Goal: Task Accomplishment & Management: Manage account settings

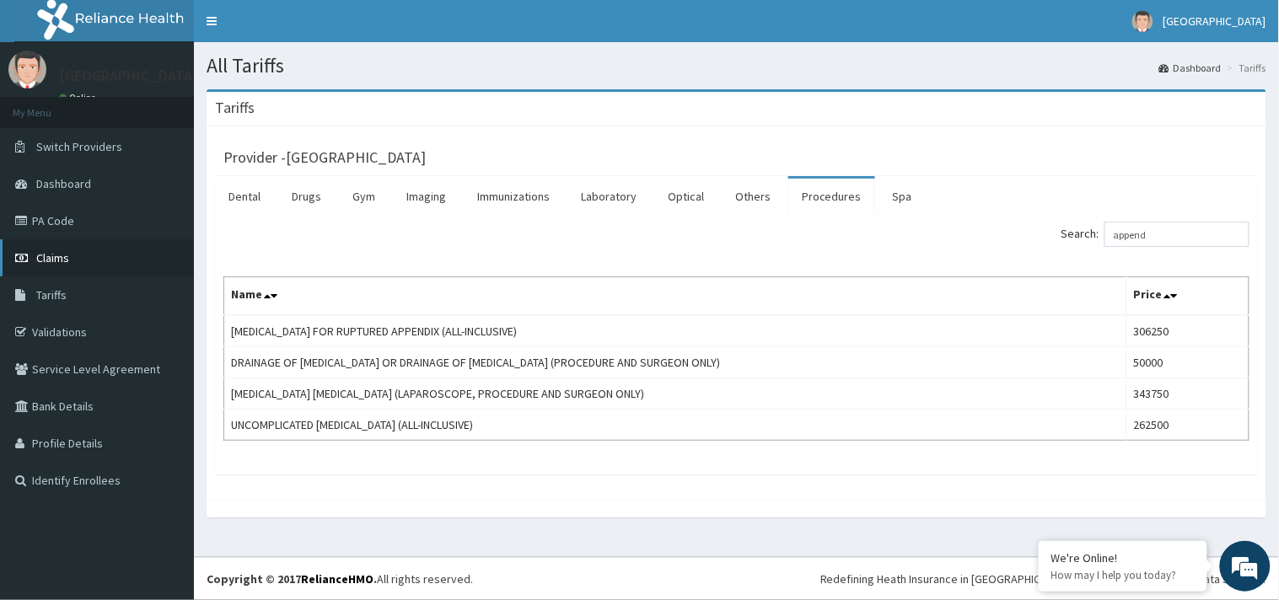
click at [78, 268] on link "Claims" at bounding box center [97, 257] width 194 height 37
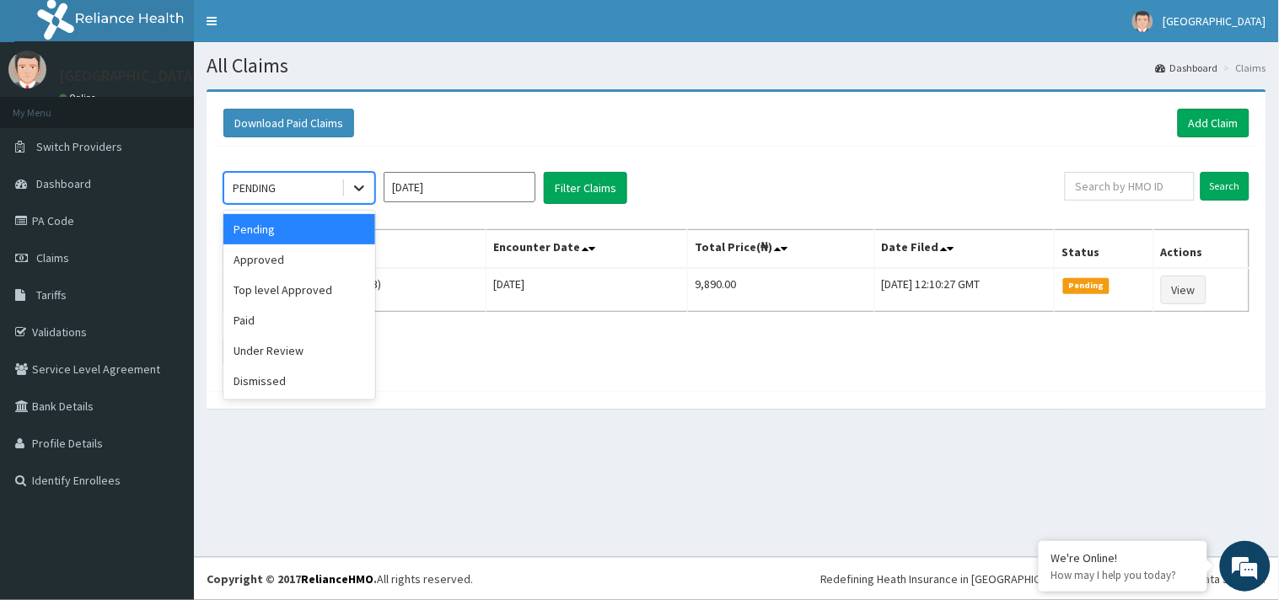
click at [363, 191] on icon at bounding box center [359, 188] width 17 height 17
click at [333, 253] on div "Approved" at bounding box center [299, 260] width 152 height 30
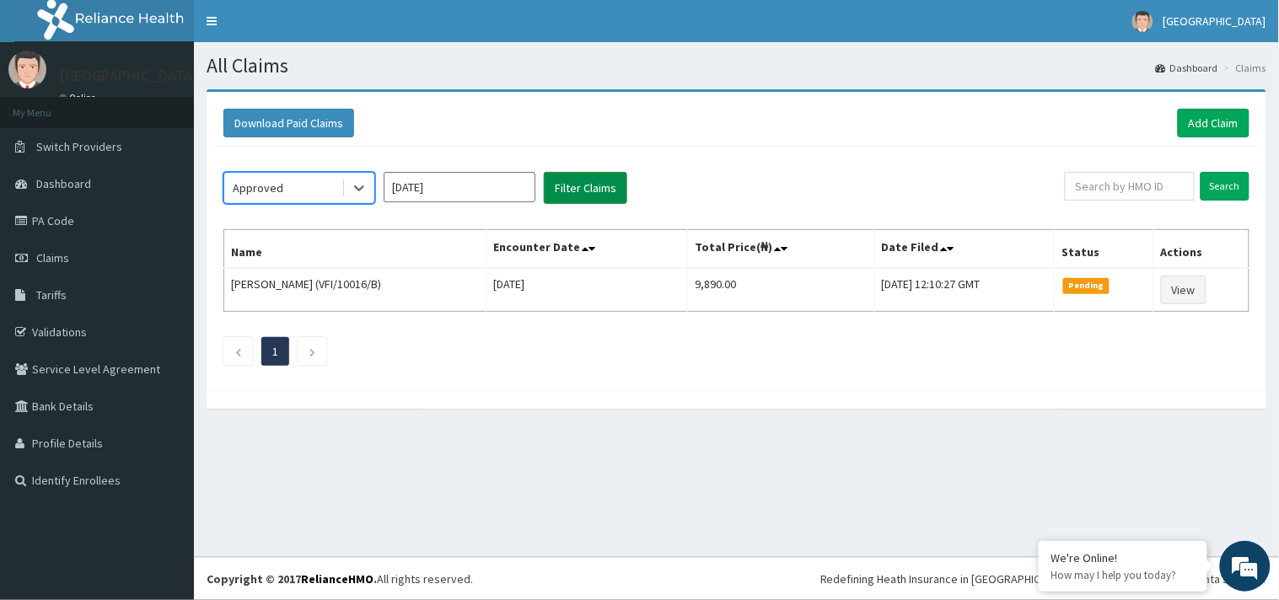
click at [579, 187] on button "Filter Claims" at bounding box center [585, 188] width 83 height 32
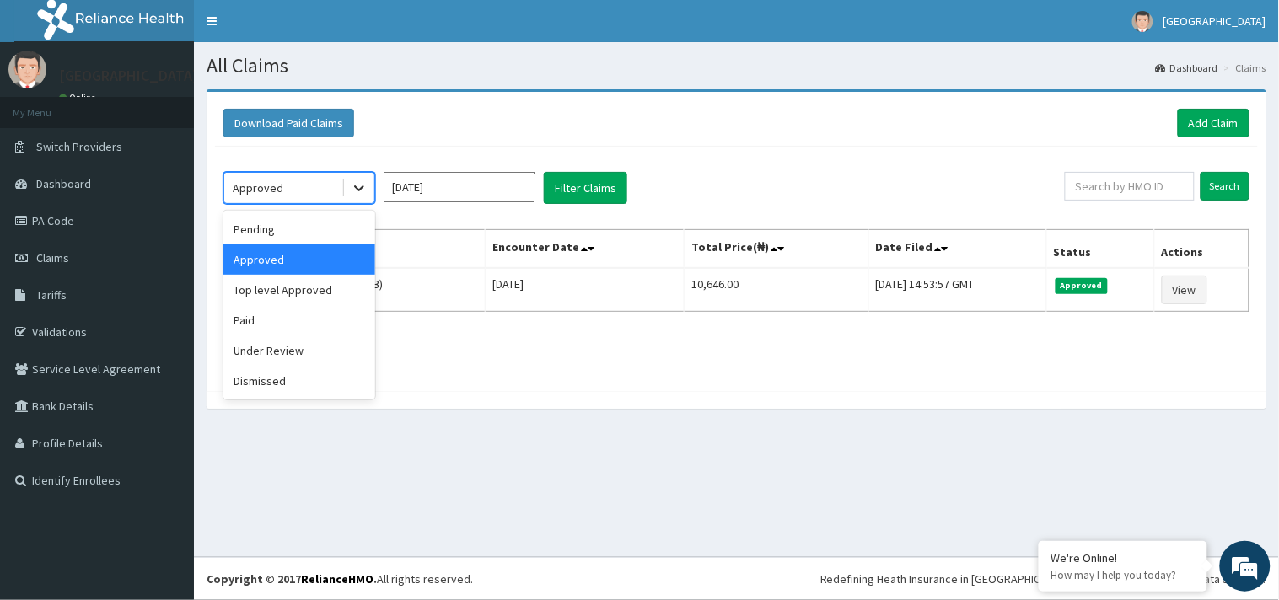
click at [360, 180] on icon at bounding box center [359, 188] width 17 height 17
click at [326, 289] on div "Top level Approved" at bounding box center [299, 290] width 152 height 30
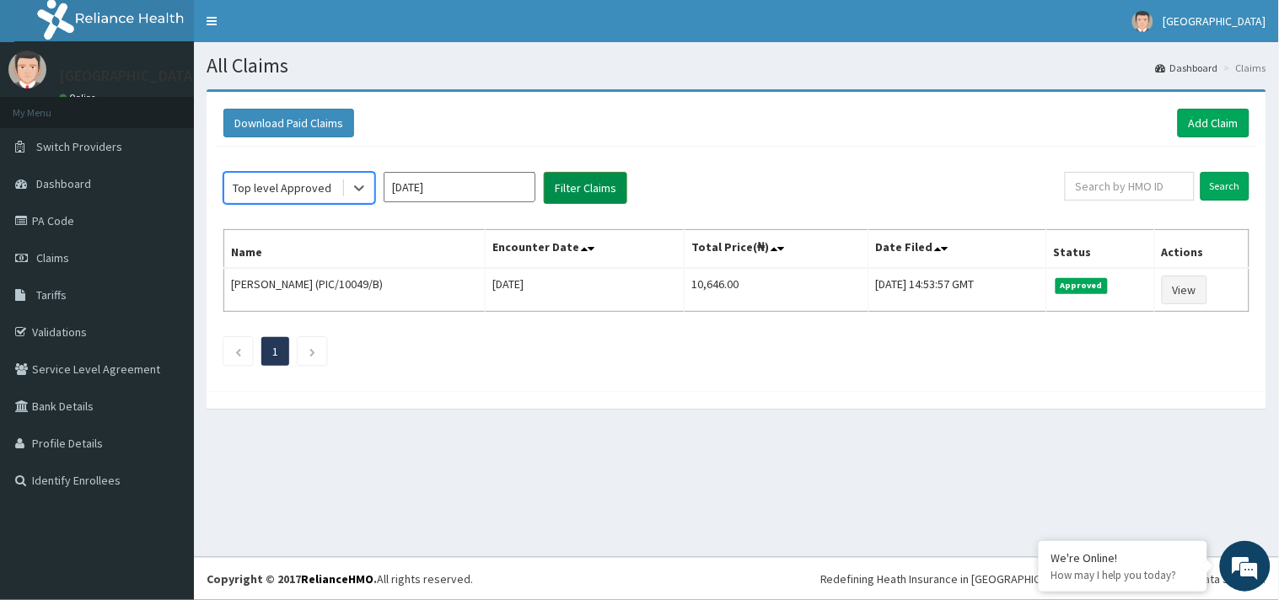
click at [586, 184] on button "Filter Claims" at bounding box center [585, 188] width 83 height 32
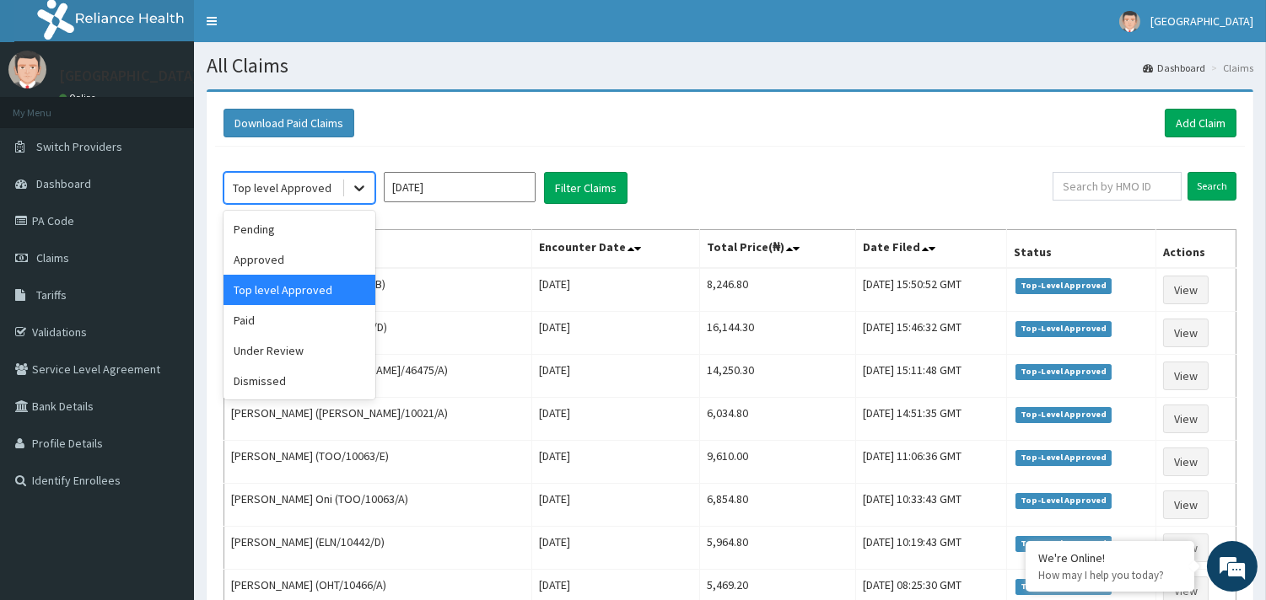
click at [354, 184] on icon at bounding box center [359, 188] width 17 height 17
click at [292, 352] on div "Under Review" at bounding box center [299, 351] width 152 height 30
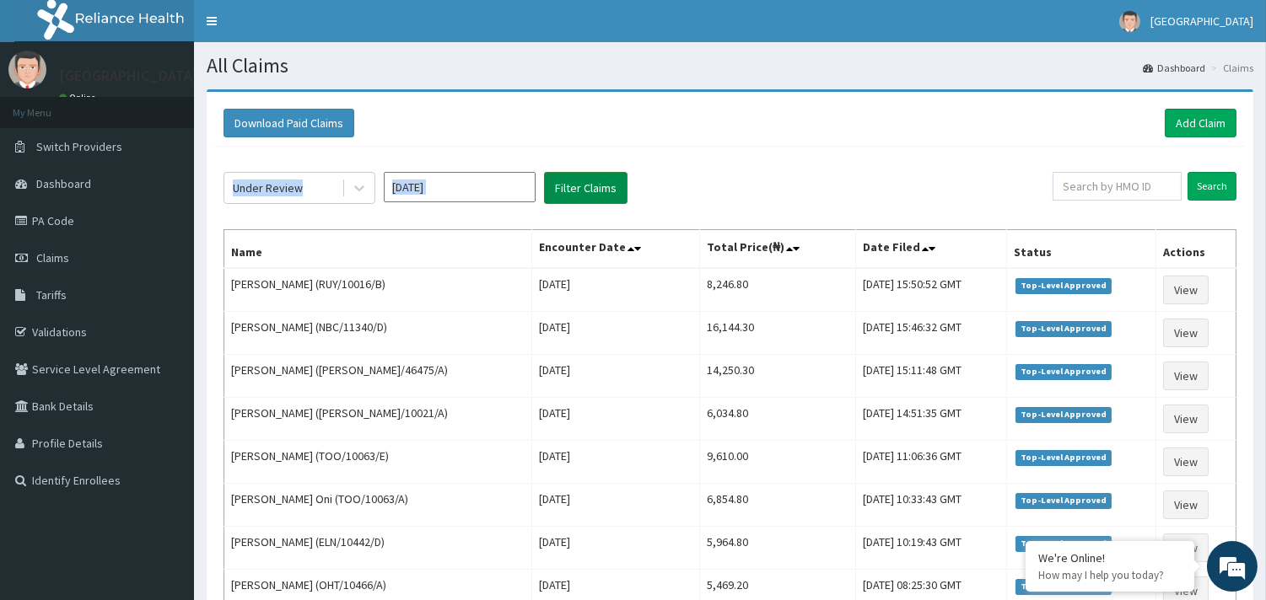
drag, startPoint x: 561, startPoint y: 208, endPoint x: 562, endPoint y: 199, distance: 9.4
click at [562, 199] on div "Under Review Aug 2025 Filter Claims Search Name Encounter Date Total Price(₦) D…" at bounding box center [729, 415] width 1029 height 537
click at [562, 199] on button "Filter Claims" at bounding box center [585, 188] width 83 height 32
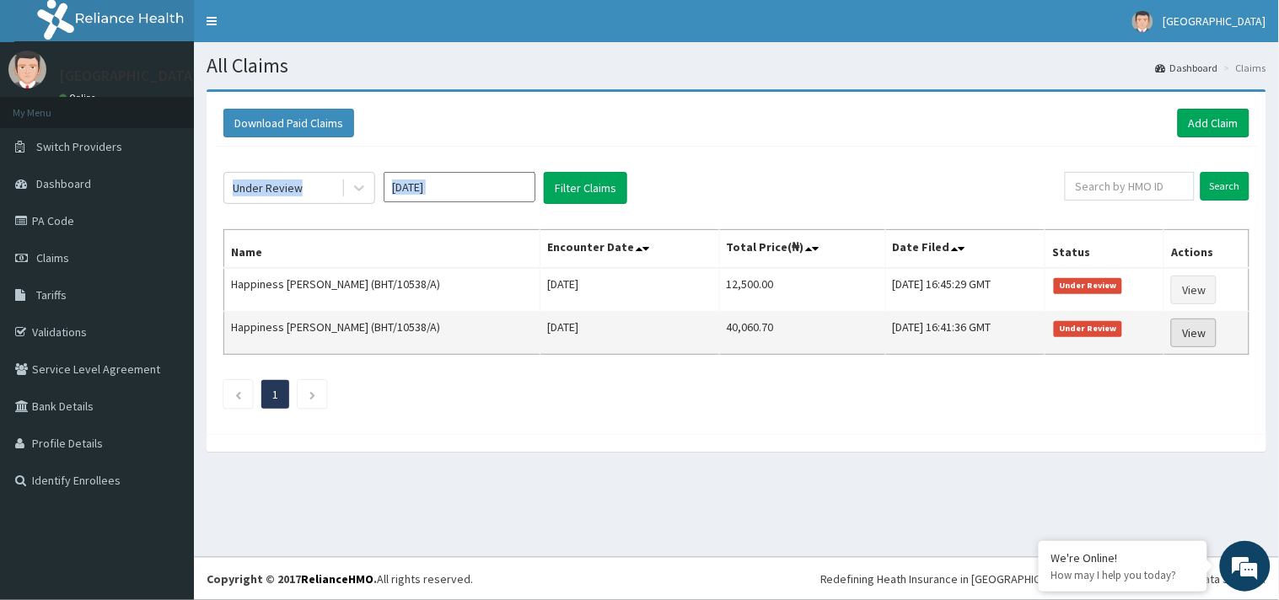
click at [1192, 323] on link "View" at bounding box center [1194, 333] width 46 height 29
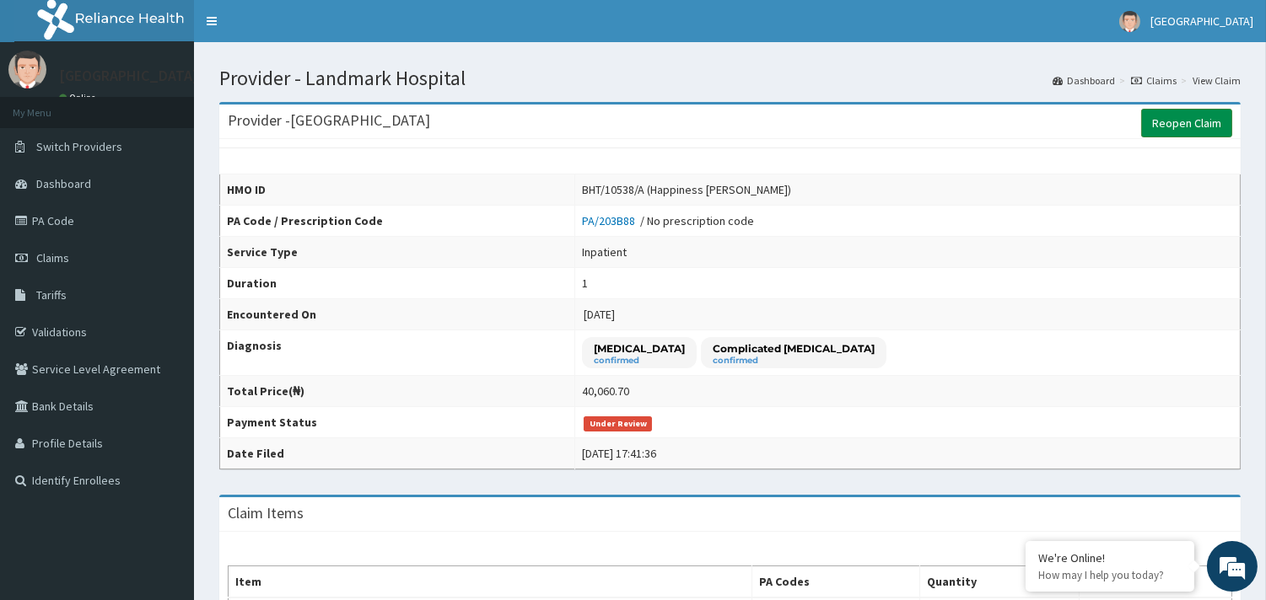
click at [1181, 123] on link "Reopen Claim" at bounding box center [1186, 123] width 91 height 29
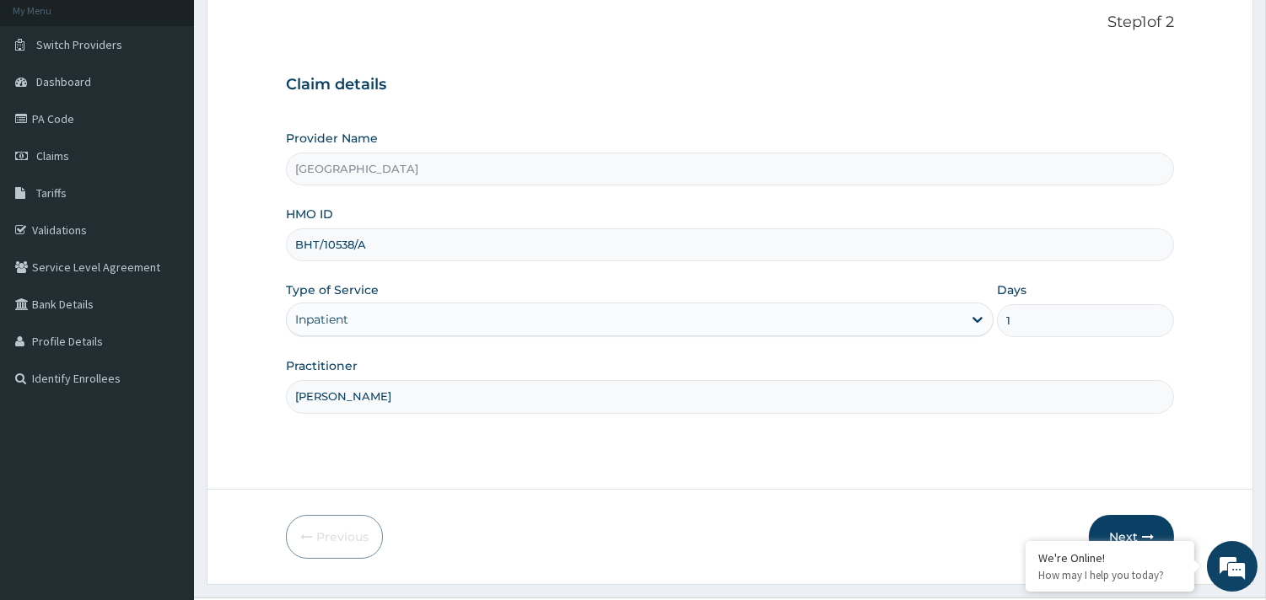
scroll to position [140, 0]
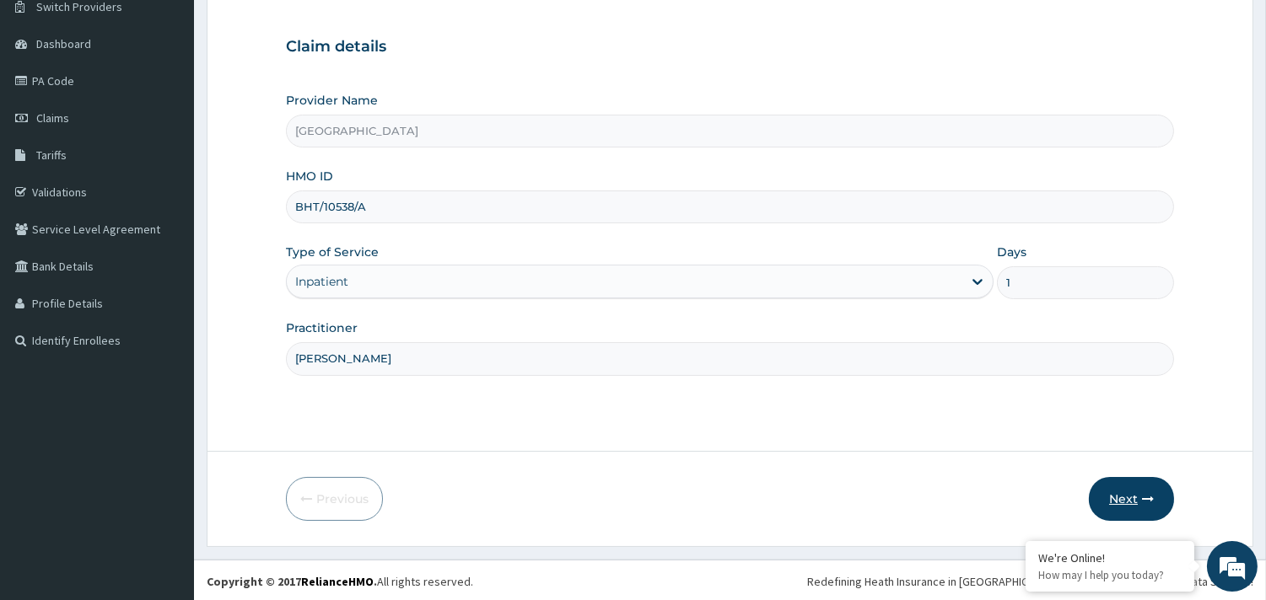
click at [1155, 498] on button "Next" at bounding box center [1130, 499] width 85 height 44
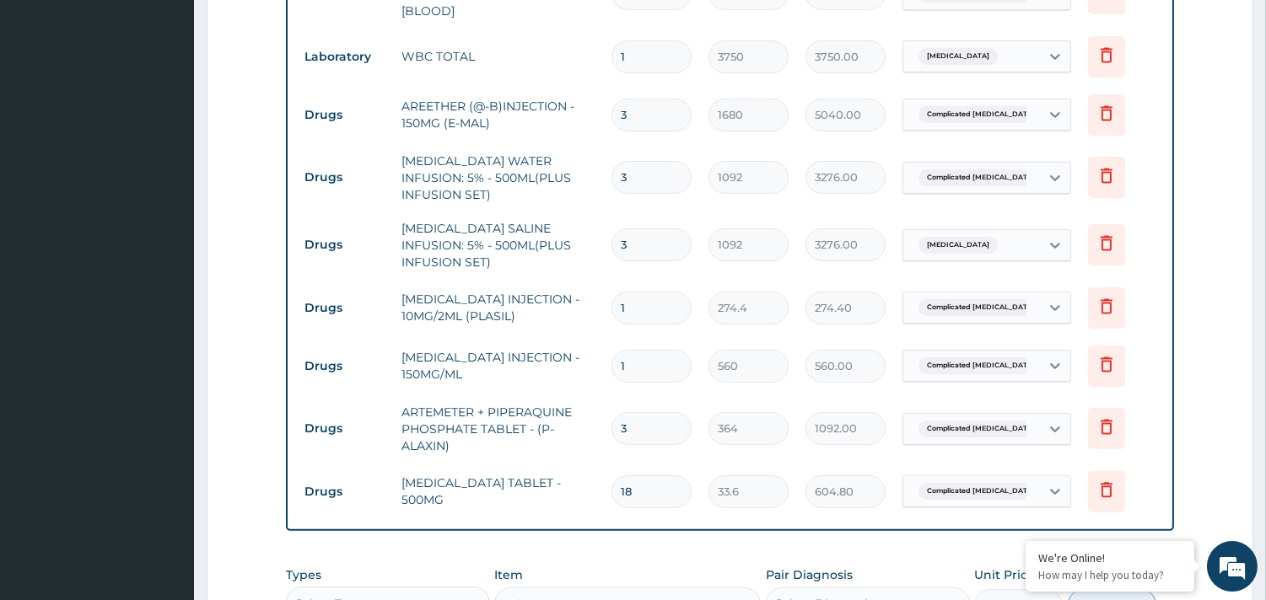
scroll to position [1199, 0]
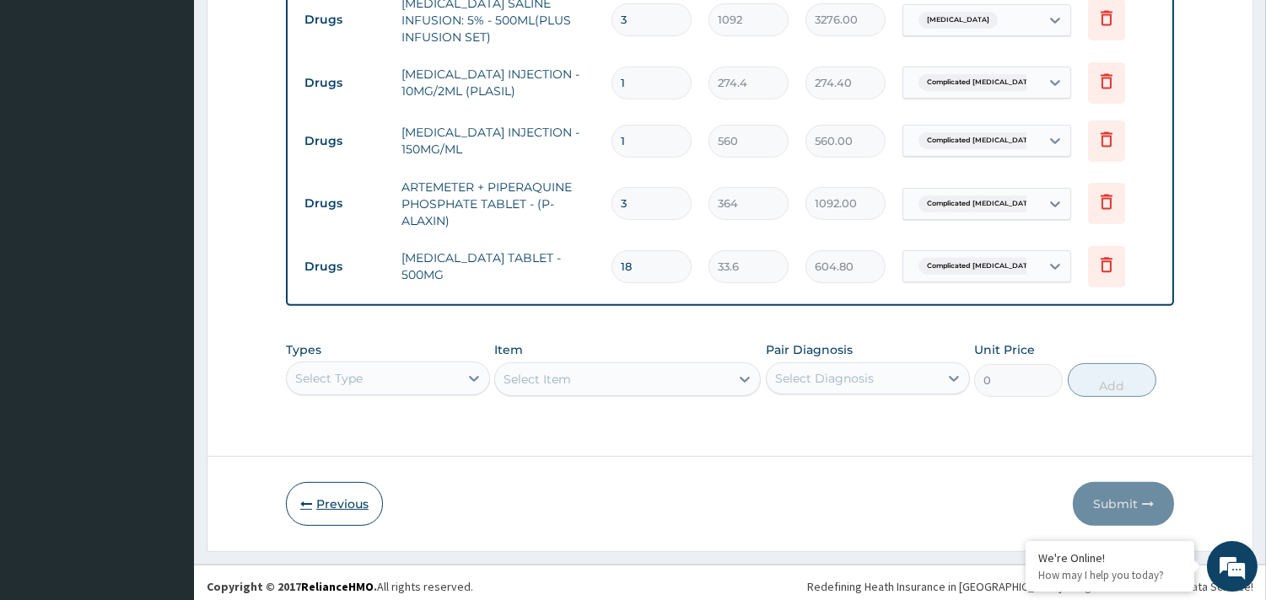
click at [301, 482] on button "Previous" at bounding box center [334, 504] width 97 height 44
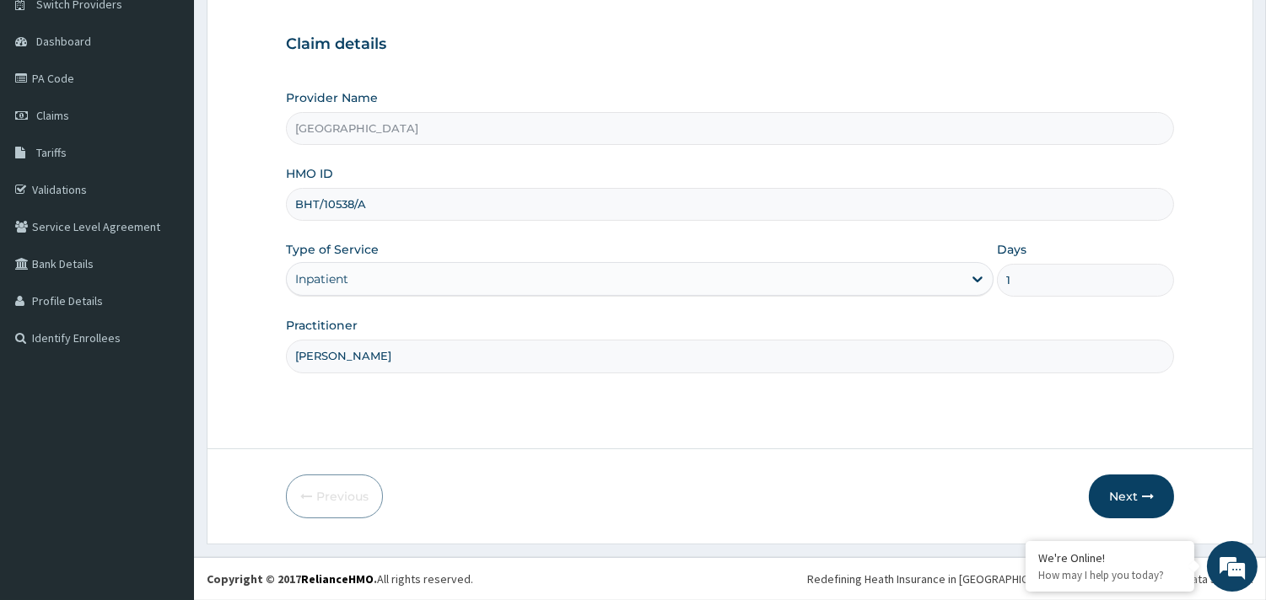
scroll to position [0, 0]
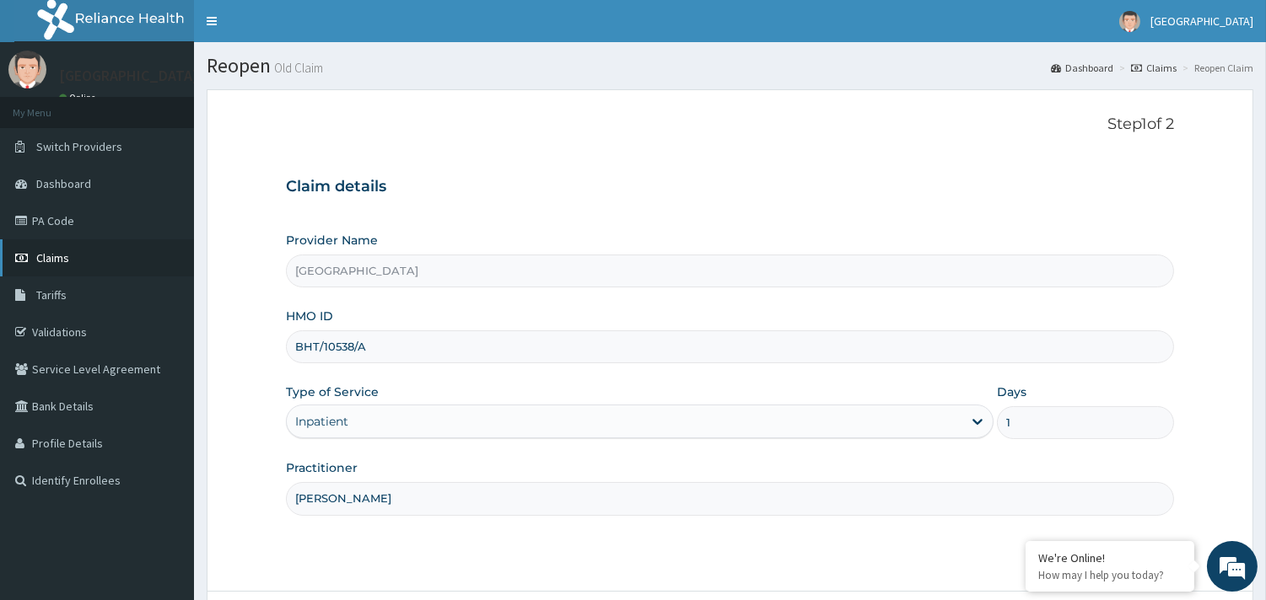
click at [59, 245] on link "Claims" at bounding box center [97, 257] width 194 height 37
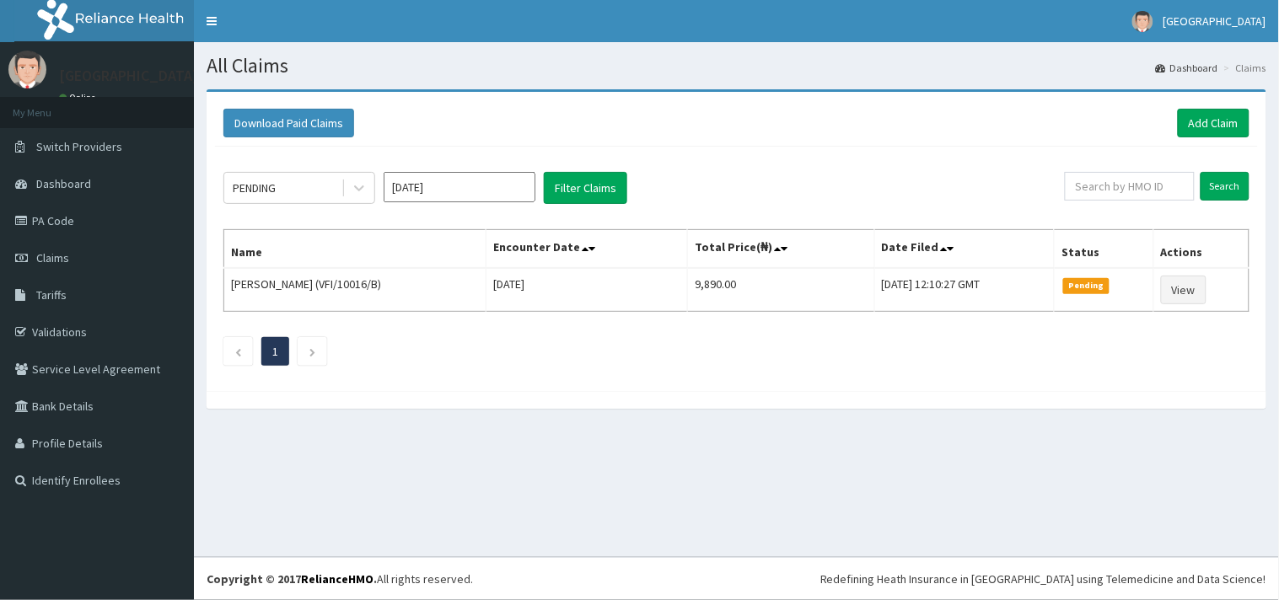
click at [356, 190] on icon at bounding box center [359, 188] width 17 height 17
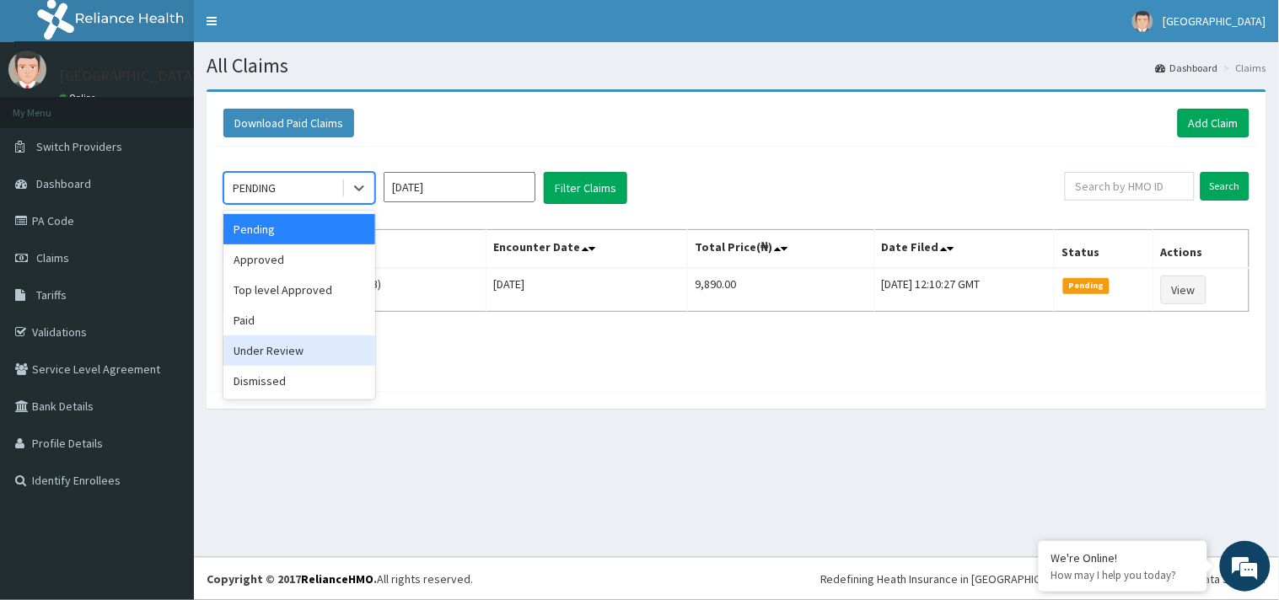
click at [307, 346] on div "Under Review" at bounding box center [299, 351] width 152 height 30
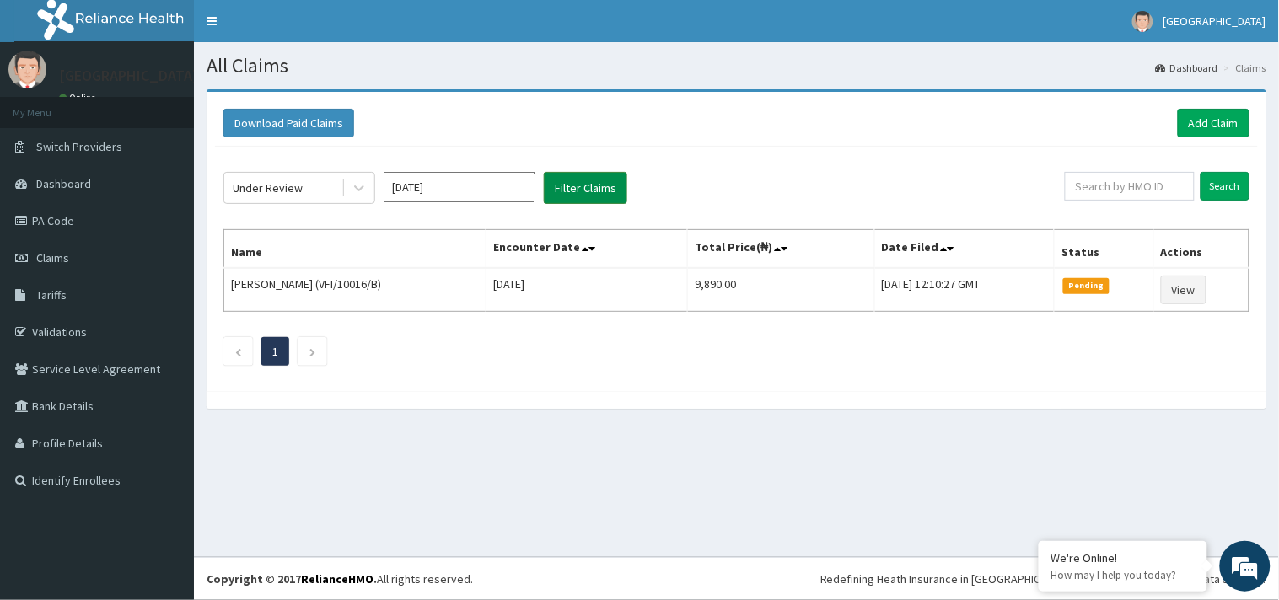
click at [588, 181] on button "Filter Claims" at bounding box center [585, 188] width 83 height 32
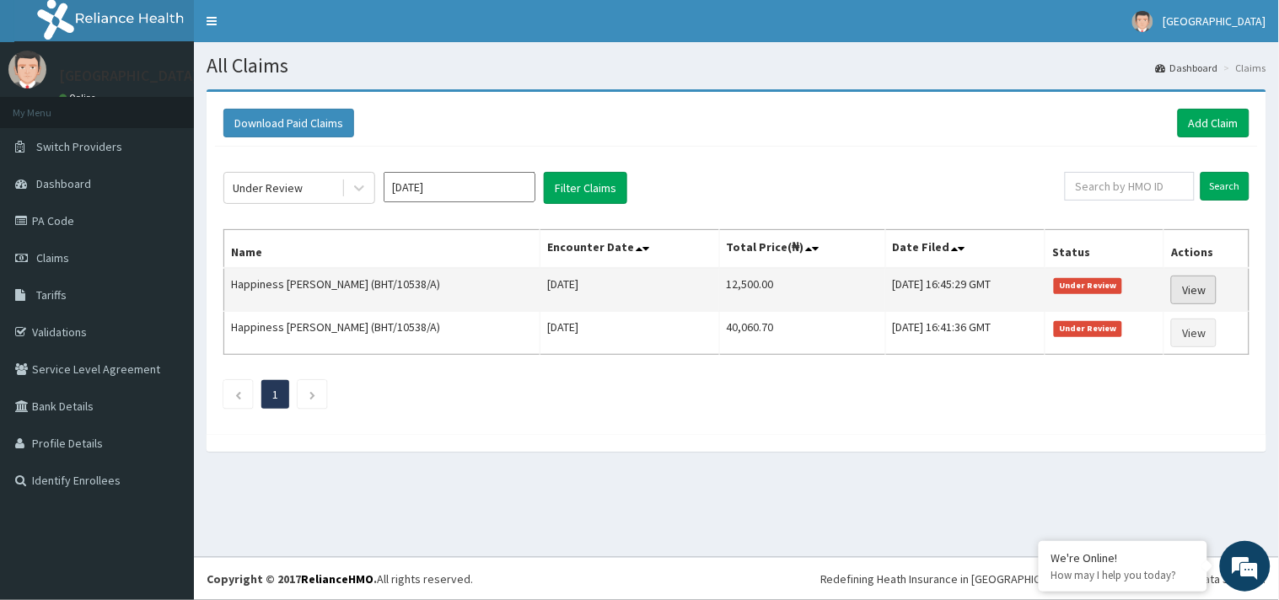
click at [1184, 280] on link "View" at bounding box center [1194, 290] width 46 height 29
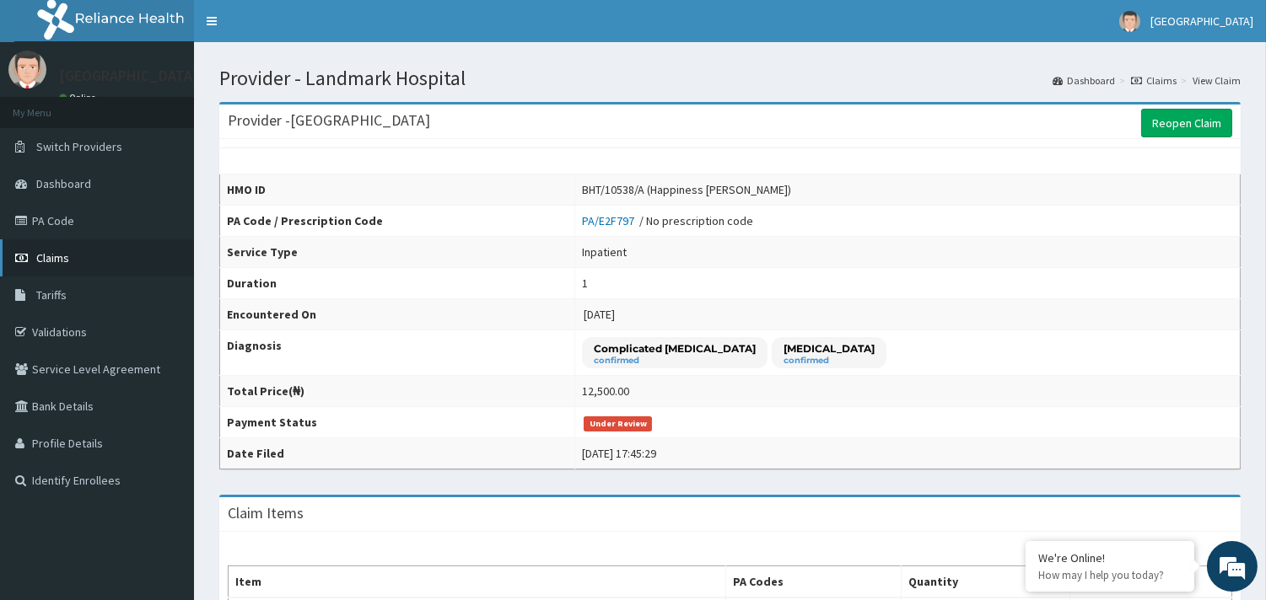
click at [39, 260] on span "Claims" at bounding box center [52, 257] width 33 height 15
